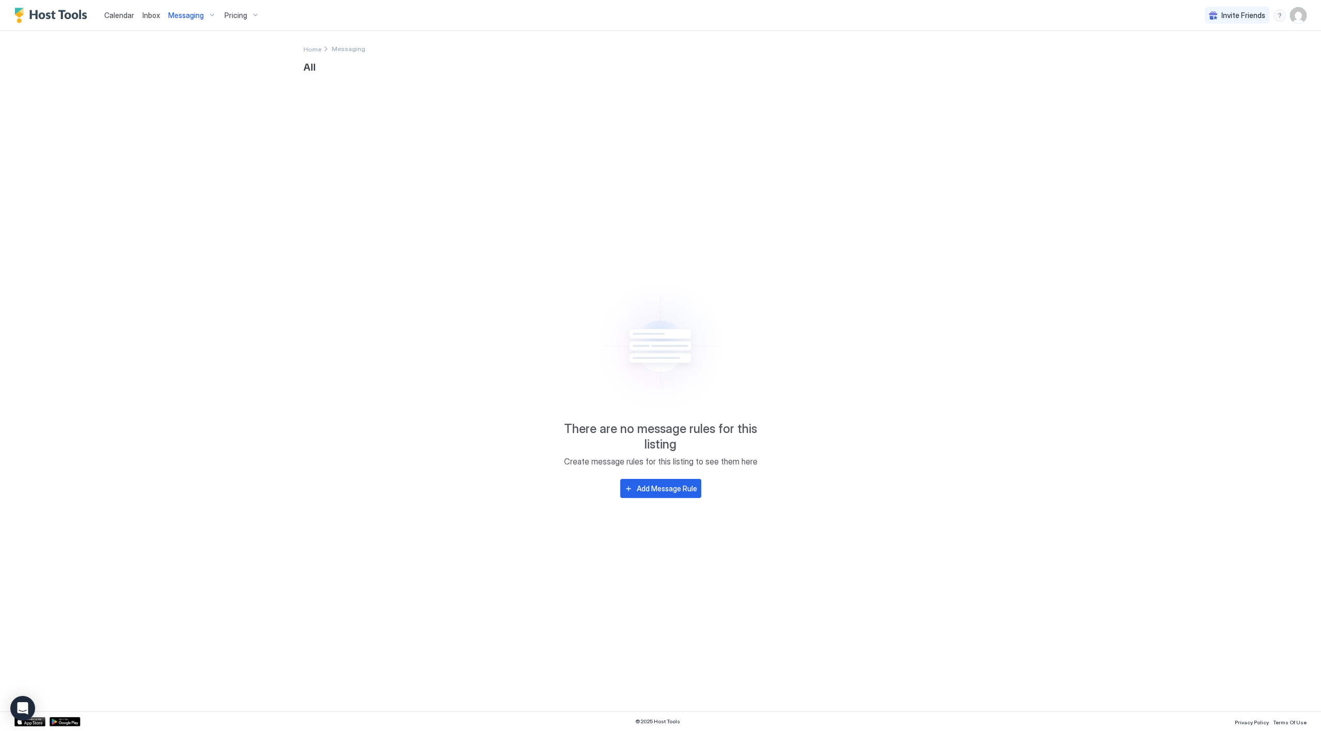
click at [236, 13] on span "Pricing" at bounding box center [235, 15] width 23 height 9
click at [1296, 18] on div at bounding box center [660, 365] width 1321 height 731
click at [1296, 18] on img "User profile" at bounding box center [1298, 15] width 17 height 17
click at [1207, 52] on div "Settings" at bounding box center [1240, 58] width 131 height 18
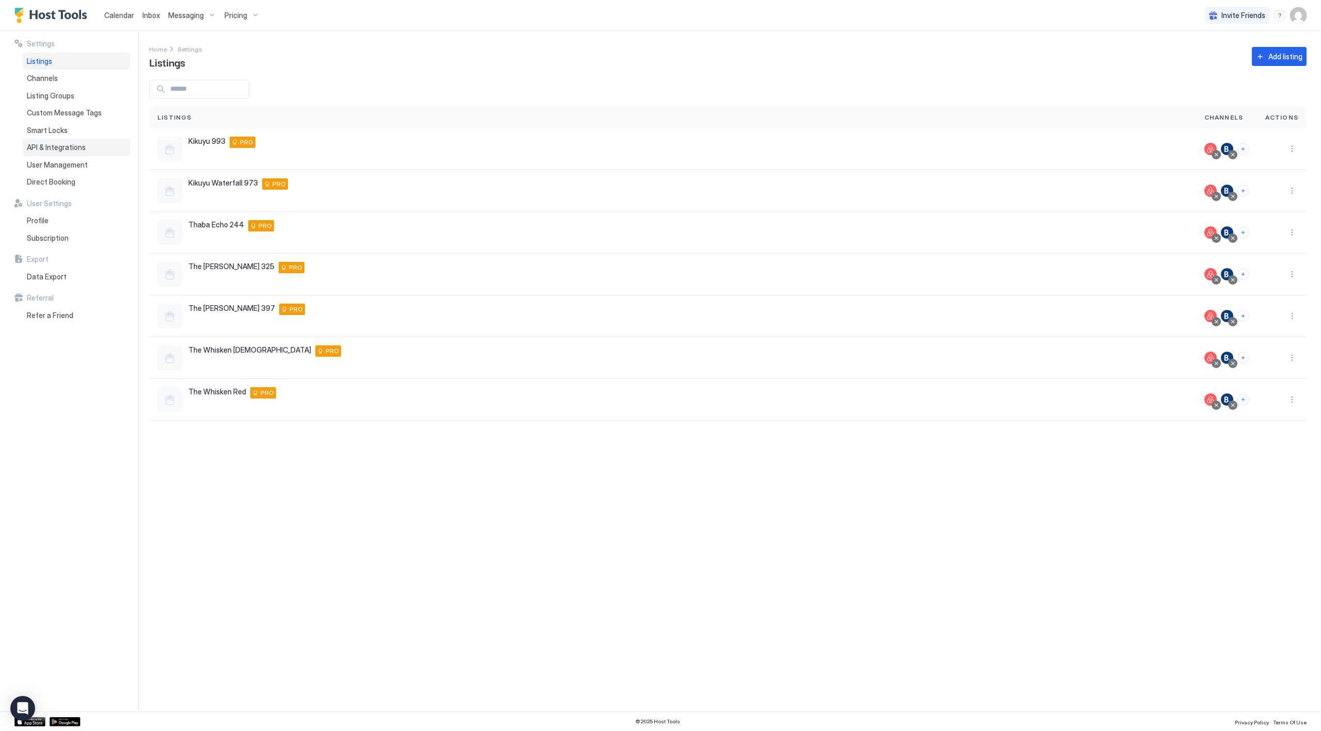
click at [59, 148] on span "API & Integrations" at bounding box center [56, 147] width 59 height 9
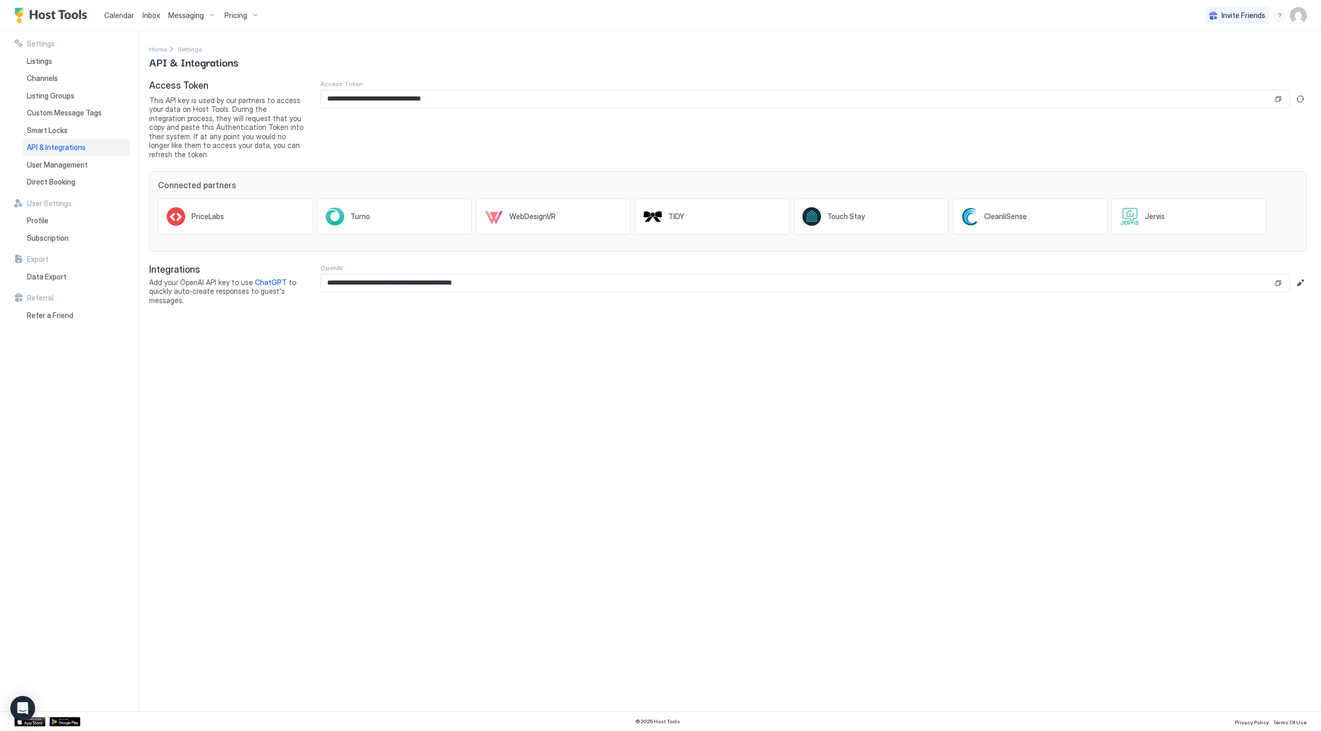
click at [448, 96] on input "**********" at bounding box center [797, 99] width 952 height 18
